Goal: Obtain resource: Obtain resource

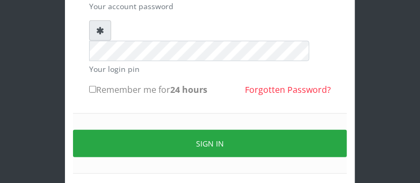
scroll to position [177, 0]
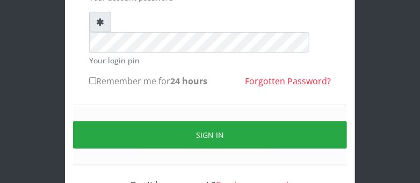
click at [89, 41] on div "TELECONOMIST Your account username or email address Your account password Your …" at bounding box center [210, 48] width 258 height 301
click at [90, 77] on input "Remember me for 24 hours" at bounding box center [92, 80] width 7 height 7
checkbox input "true"
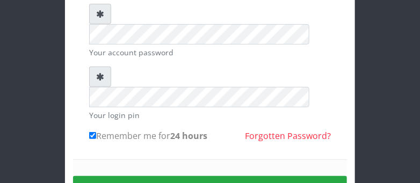
scroll to position [120, 0]
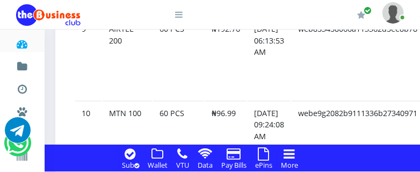
scroll to position [1589, 0]
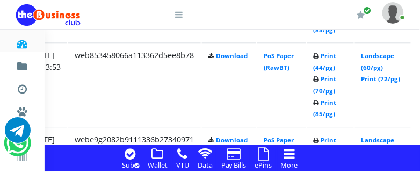
scroll to position [1759, 206]
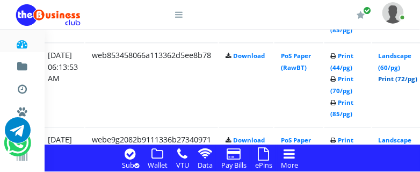
click at [408, 78] on link "Print (72/pg)" at bounding box center [398, 79] width 39 height 8
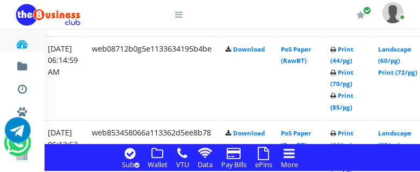
scroll to position [1675, 206]
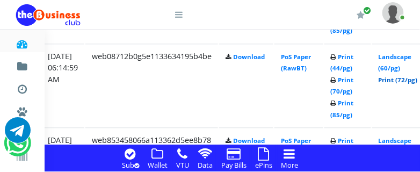
click at [414, 79] on link "Print (72/pg)" at bounding box center [398, 80] width 39 height 8
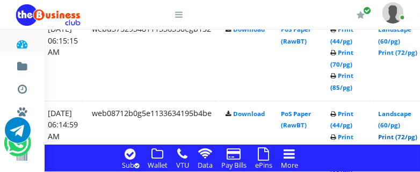
scroll to position [1589, 206]
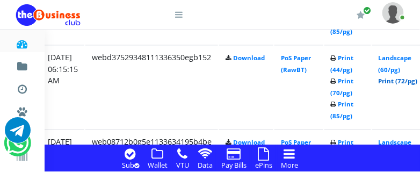
click at [404, 78] on link "Print (72/pg)" at bounding box center [398, 81] width 39 height 8
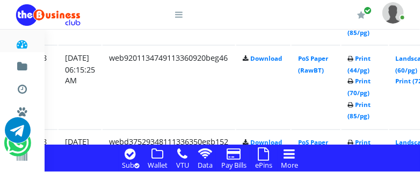
scroll to position [1504, 206]
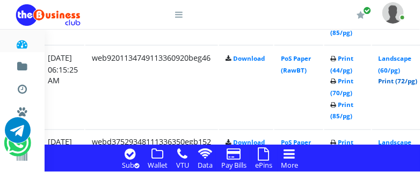
click at [403, 81] on link "Print (72/pg)" at bounding box center [398, 81] width 39 height 8
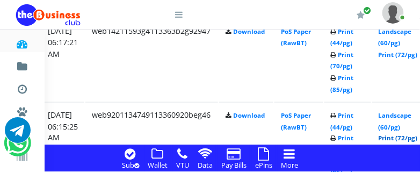
scroll to position [1419, 206]
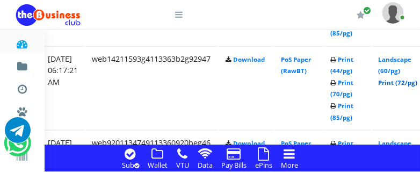
click at [404, 85] on link "Print (72/pg)" at bounding box center [398, 82] width 39 height 8
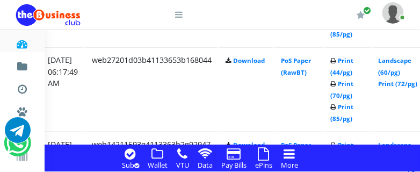
scroll to position [1334, 224]
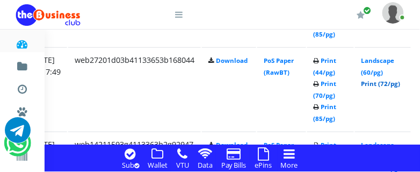
click at [400, 82] on link "Print (72/pg)" at bounding box center [381, 84] width 39 height 8
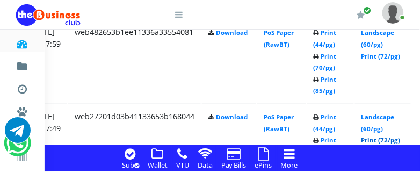
scroll to position [1249, 224]
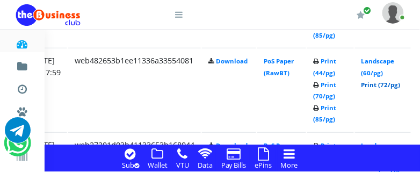
click at [398, 86] on link "Print (72/pg)" at bounding box center [381, 85] width 39 height 8
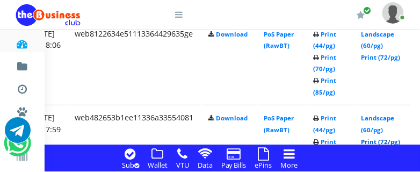
scroll to position [1163, 224]
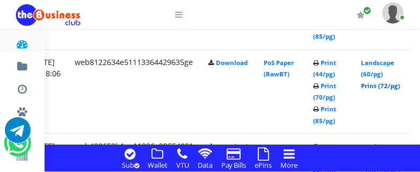
click at [401, 85] on link "Print (72/pg)" at bounding box center [381, 86] width 39 height 8
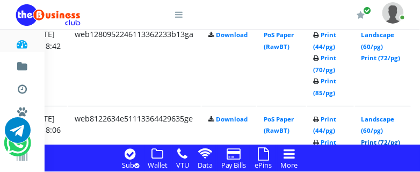
scroll to position [1078, 224]
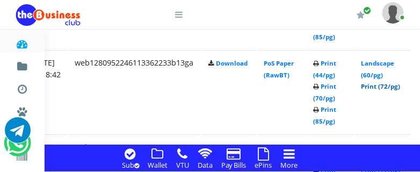
click at [401, 85] on link "Print (72/pg)" at bounding box center [381, 86] width 39 height 8
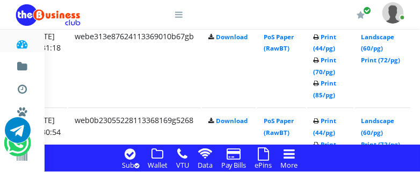
scroll to position [908, 224]
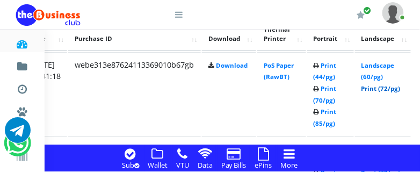
click at [401, 87] on link "Print (72/pg)" at bounding box center [381, 88] width 39 height 8
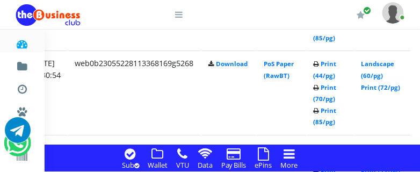
scroll to position [1021, 224]
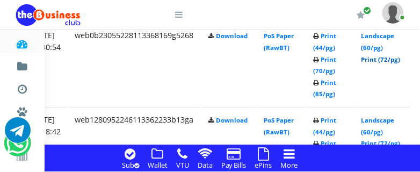
click at [397, 59] on link "Print (72/pg)" at bounding box center [381, 59] width 39 height 8
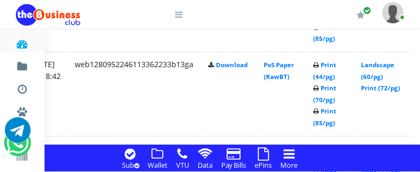
scroll to position [1107, 224]
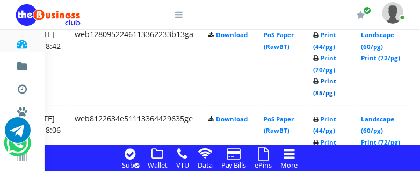
click at [337, 93] on link "Print (85/pg)" at bounding box center [325, 87] width 23 height 20
